Goal: Task Accomplishment & Management: Use online tool/utility

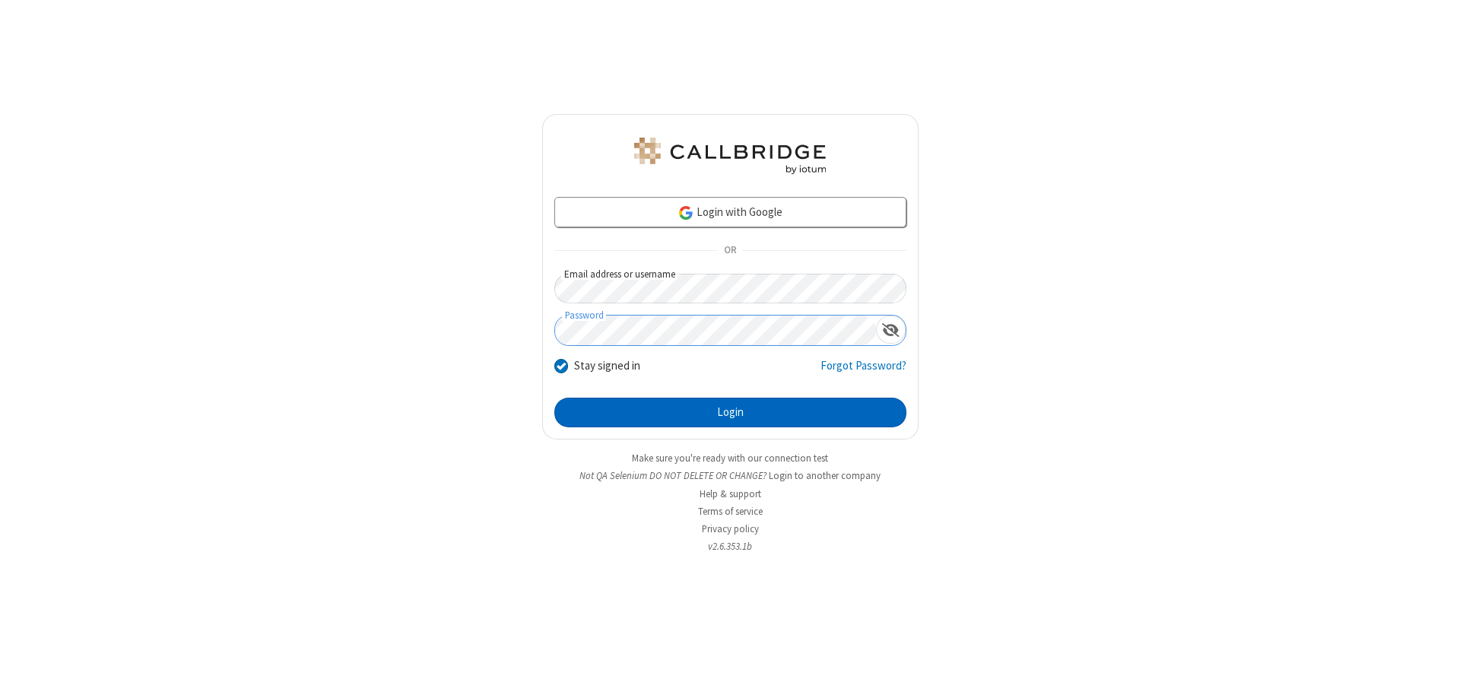
click at [730, 412] on button "Login" at bounding box center [730, 413] width 352 height 30
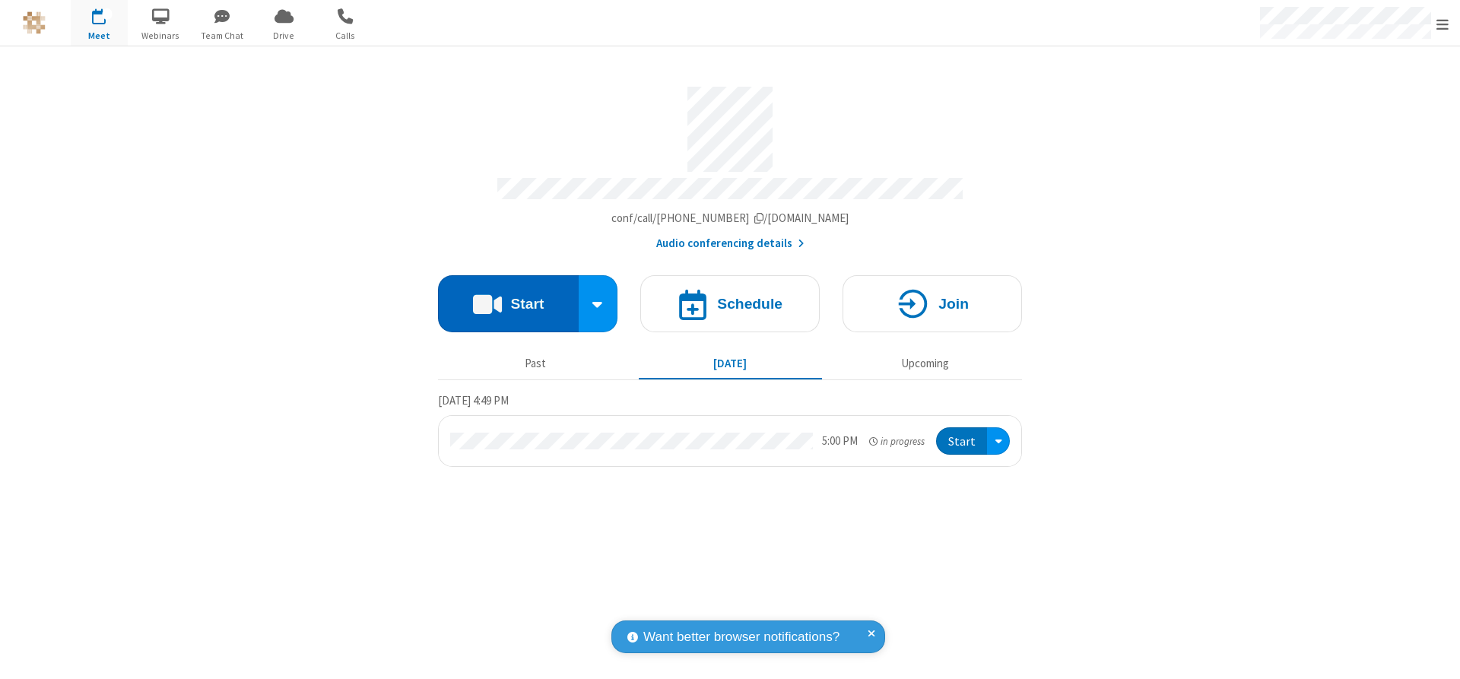
click at [508, 298] on button "Start" at bounding box center [508, 303] width 141 height 57
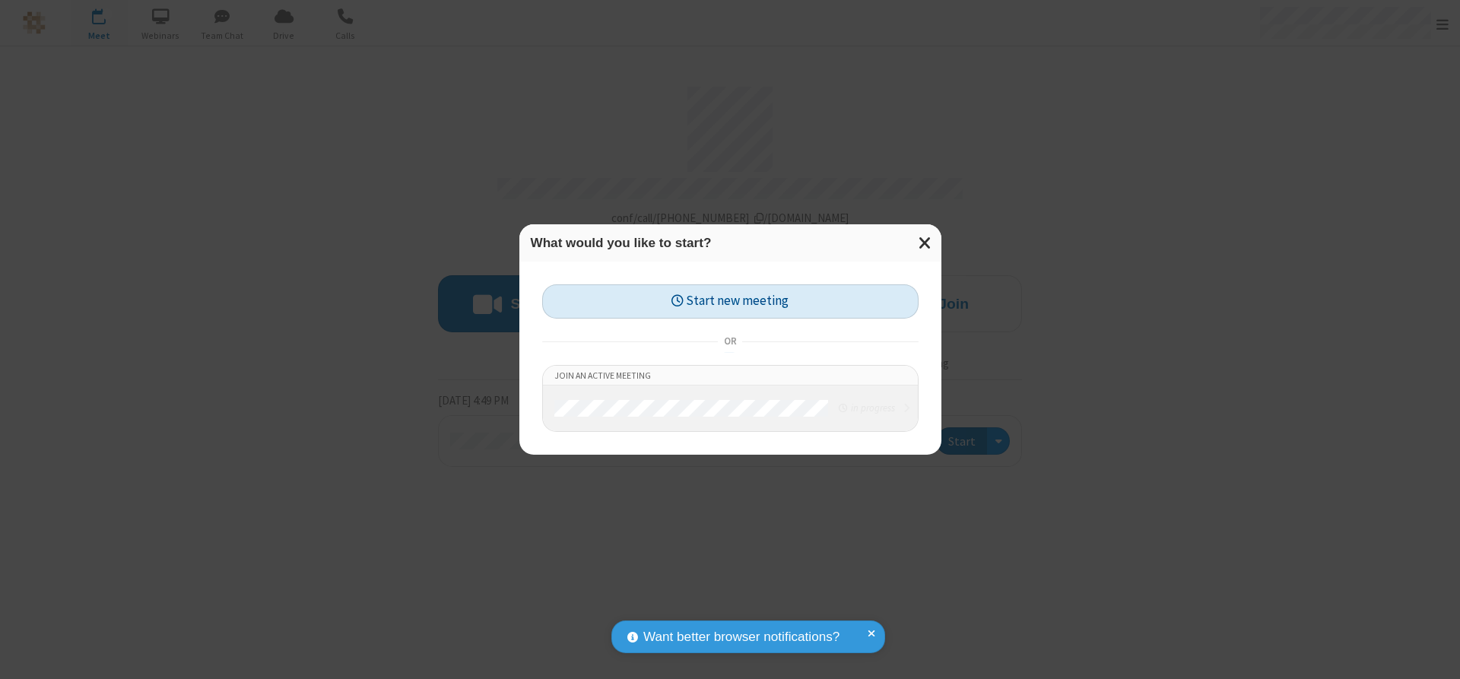
click at [730, 301] on button "Start new meeting" at bounding box center [730, 301] width 376 height 34
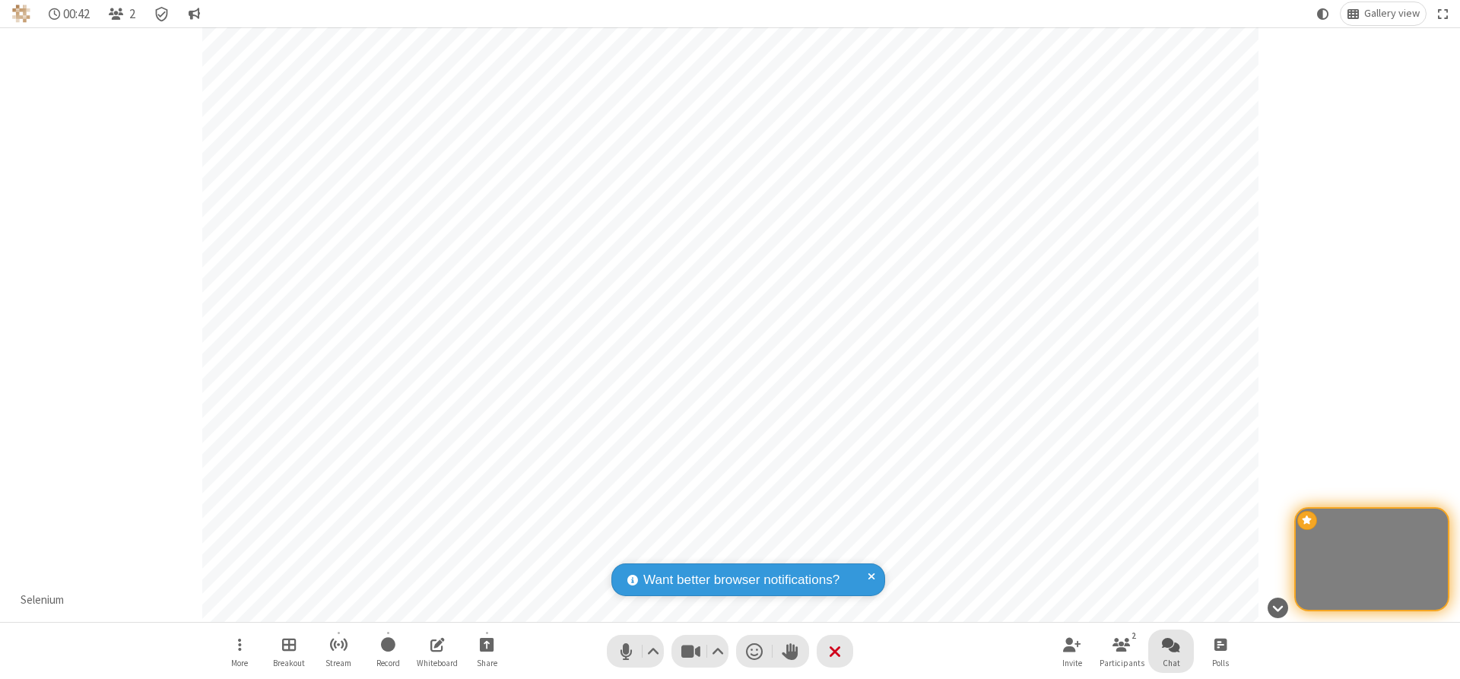
click at [1171, 644] on span "Open chat" at bounding box center [1171, 644] width 18 height 19
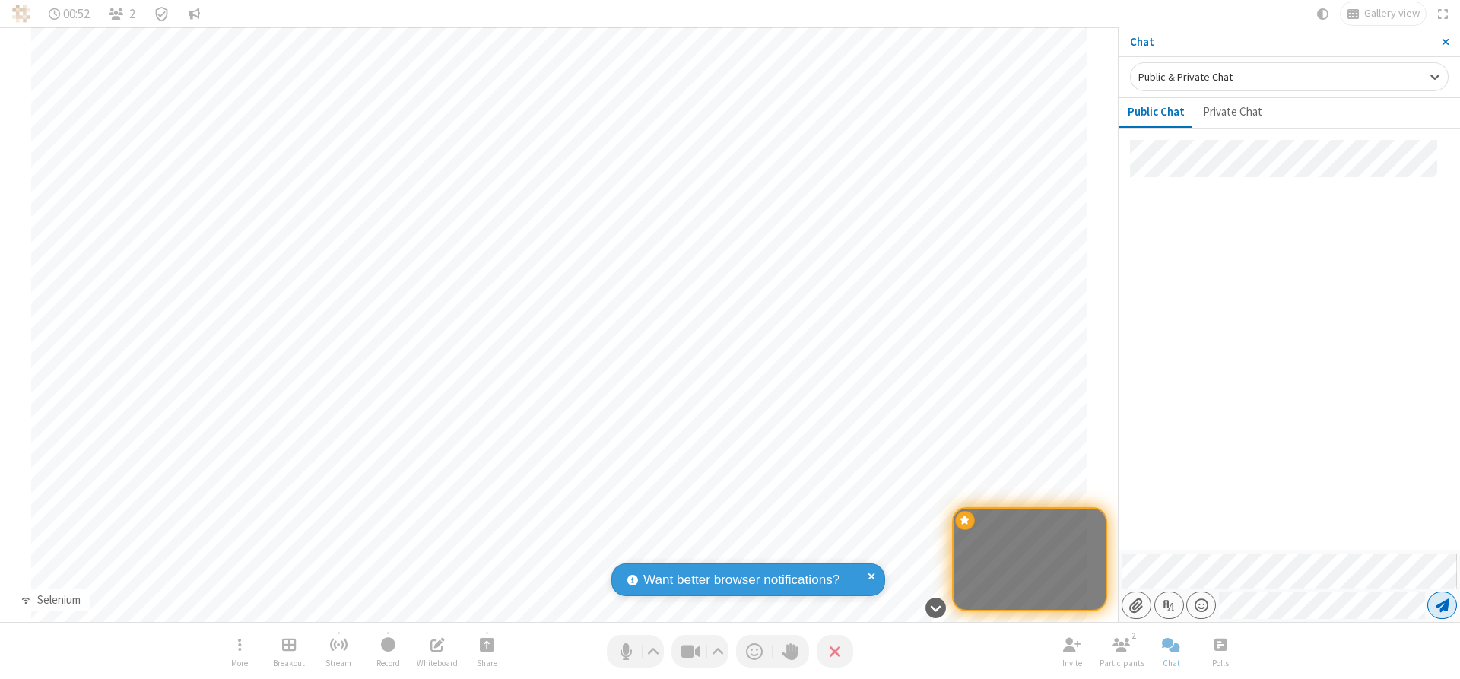
click at [1441, 605] on span "Send message" at bounding box center [1442, 605] width 14 height 15
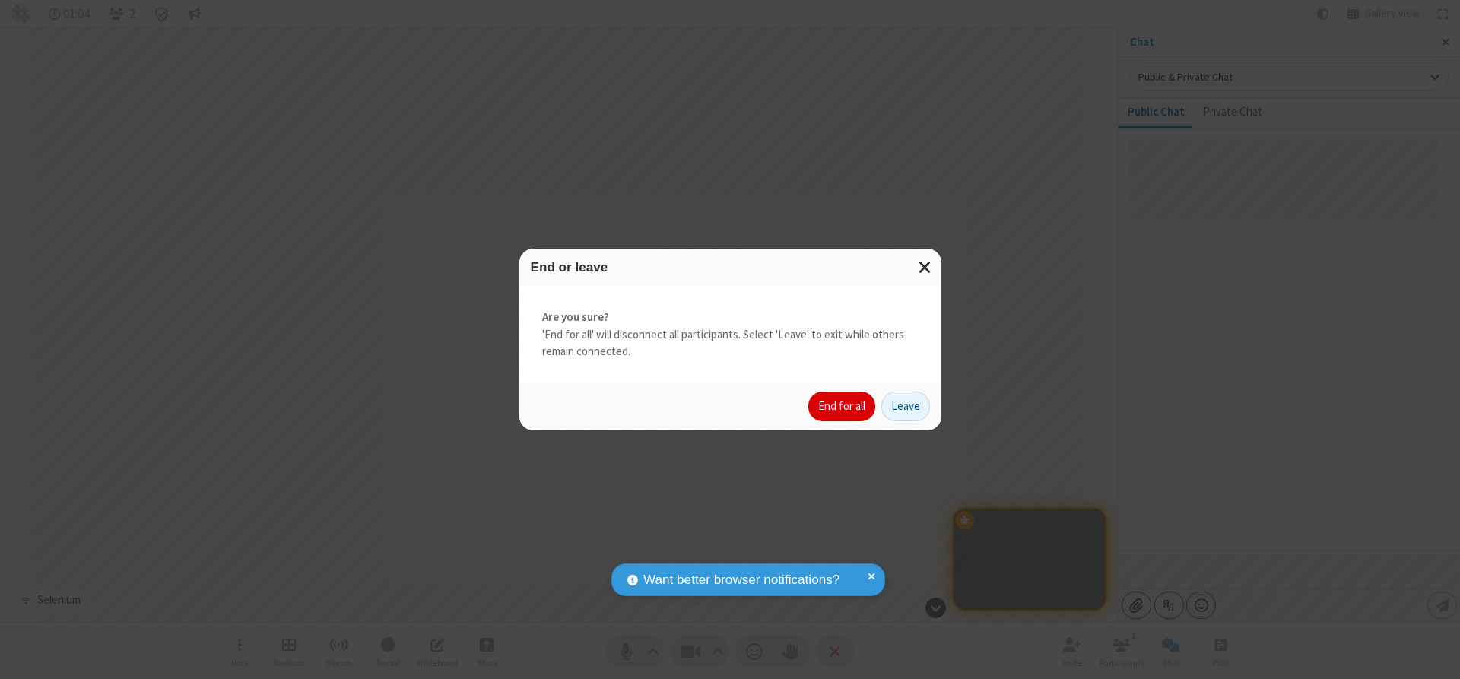
click at [842, 406] on button "End for all" at bounding box center [841, 407] width 67 height 30
